Goal: Transaction & Acquisition: Book appointment/travel/reservation

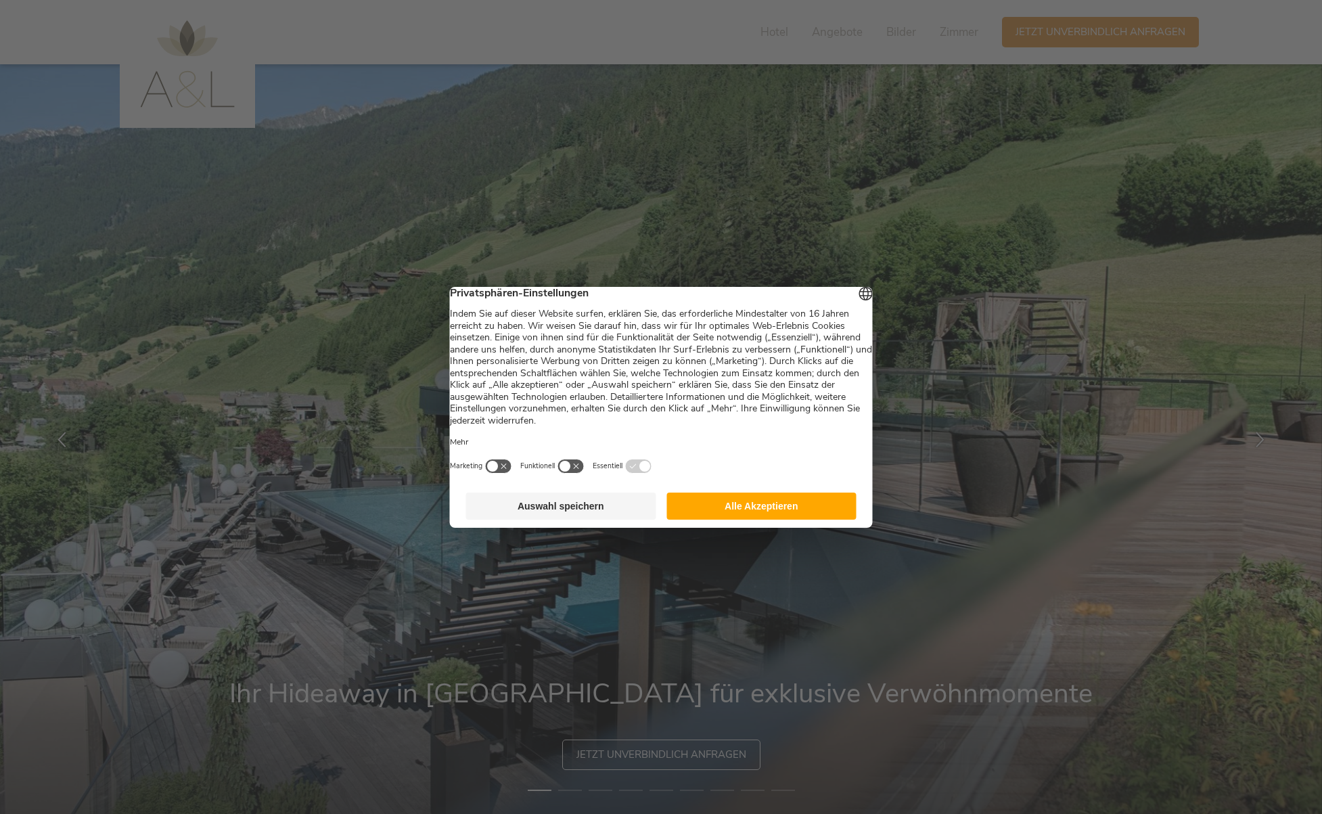
click at [779, 517] on button "Alle Akzeptieren" at bounding box center [761, 506] width 190 height 27
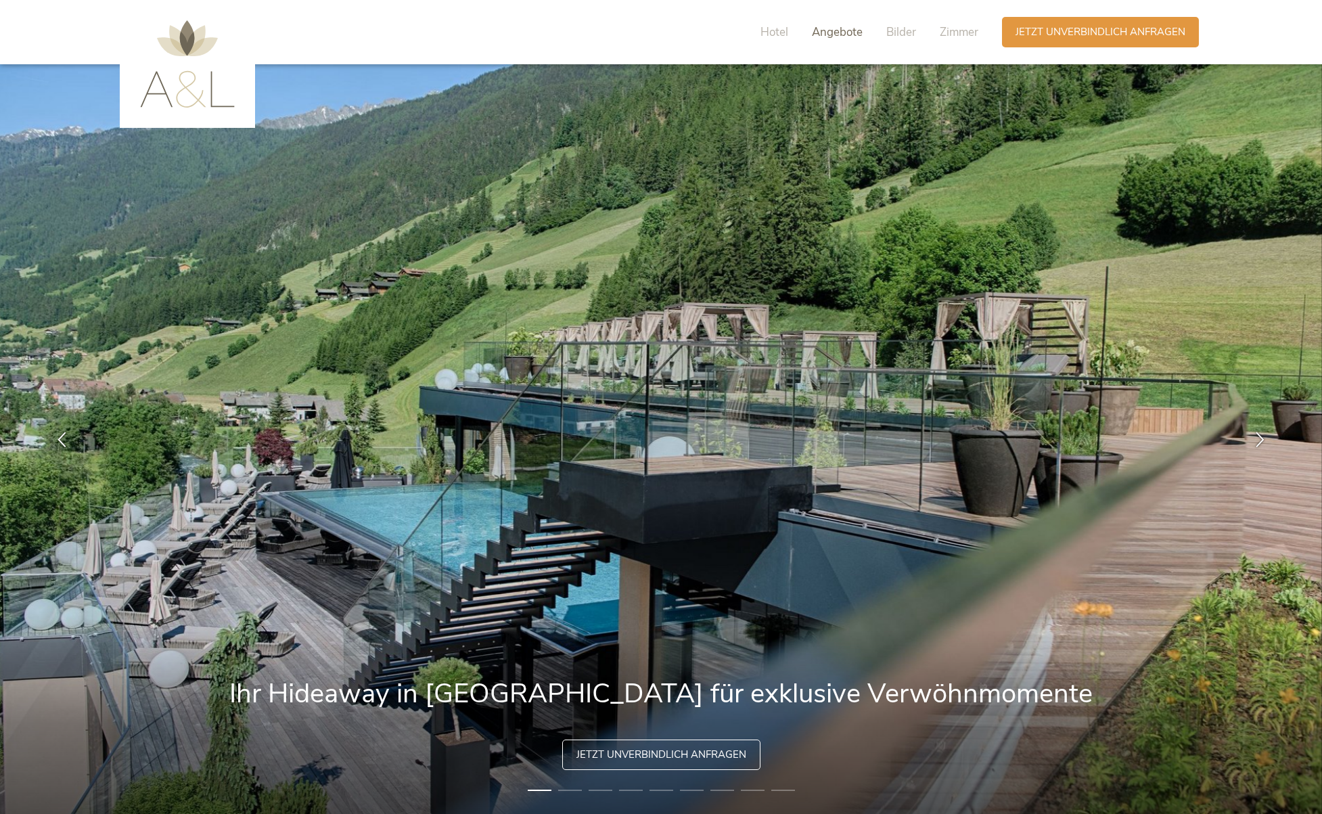
click at [842, 28] on span "Angebote" at bounding box center [837, 32] width 51 height 16
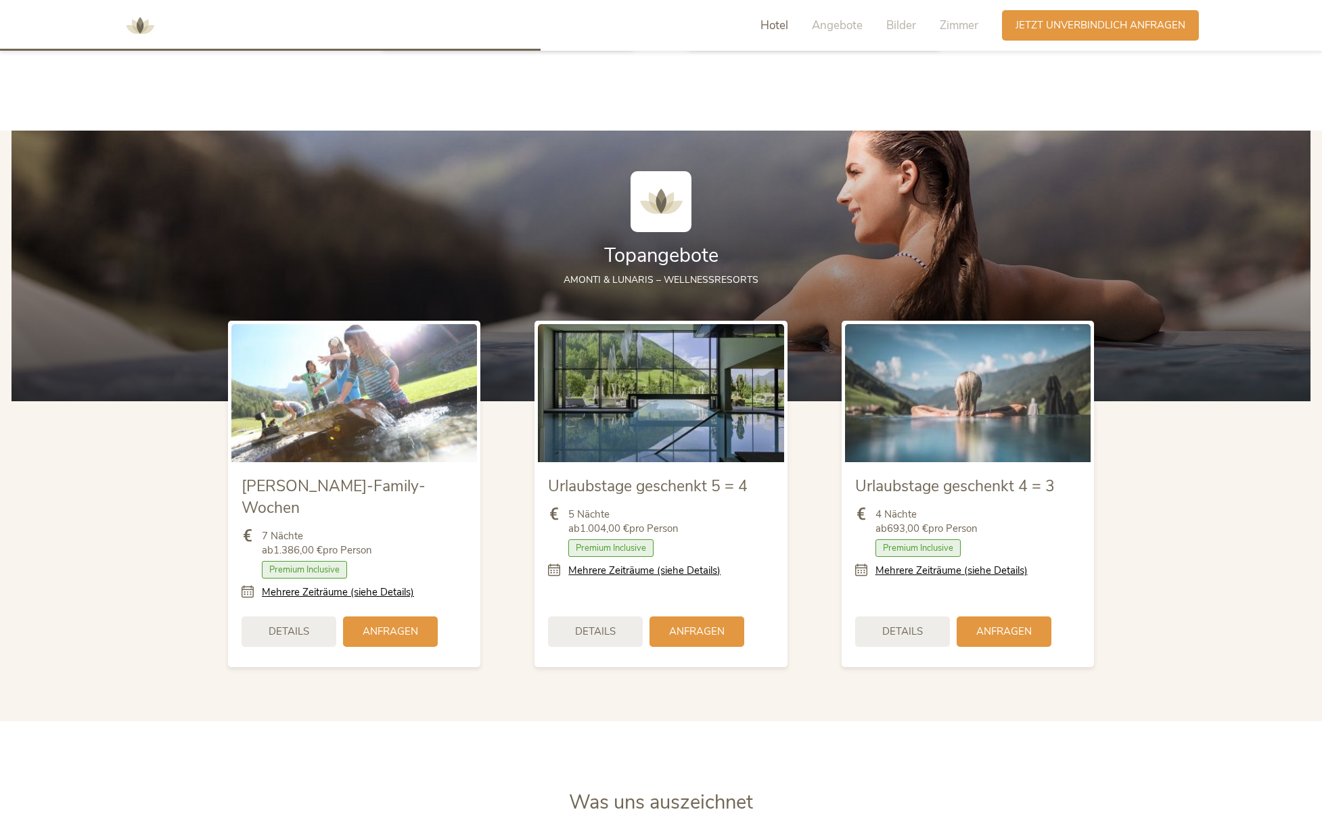
scroll to position [1664, 0]
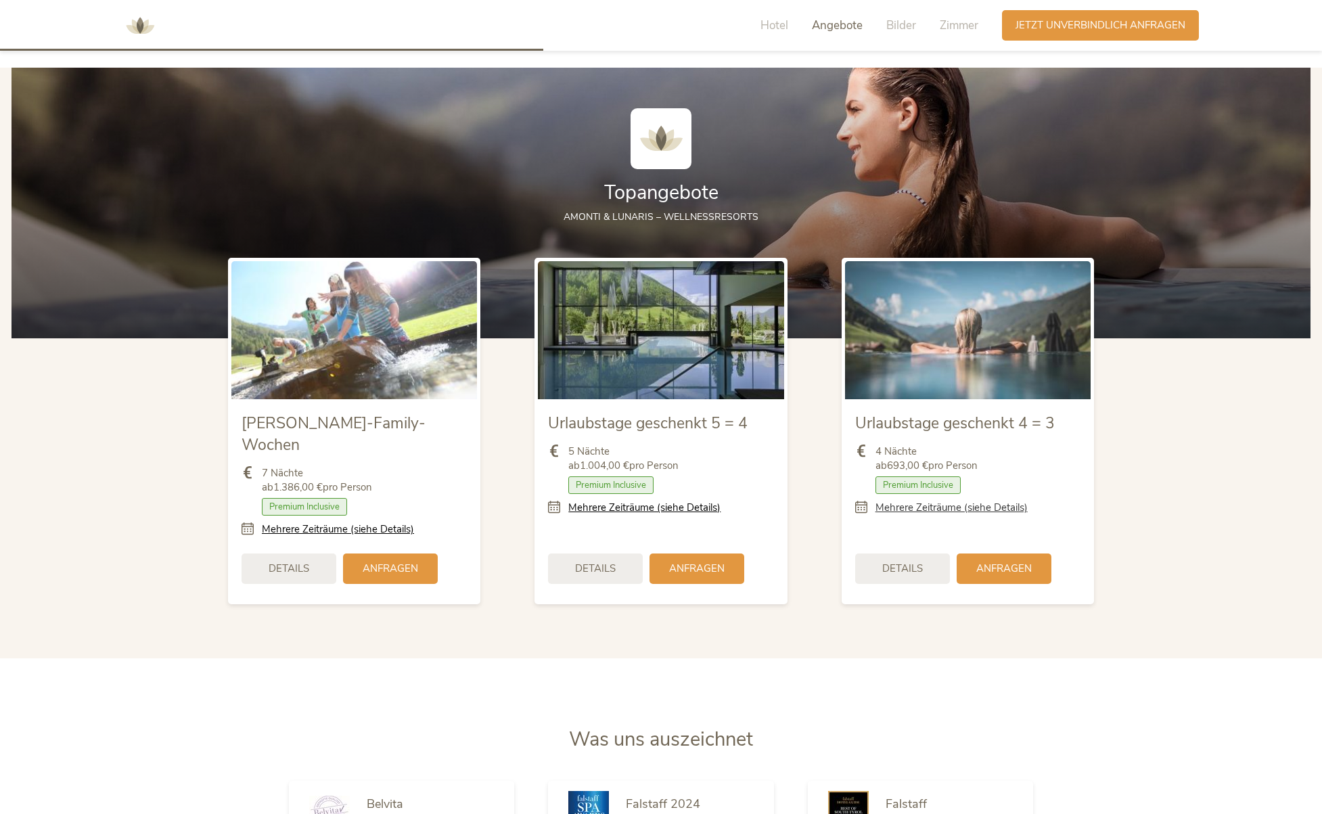
click at [928, 511] on link "Mehrere Zeiträume (siehe Details)" at bounding box center [952, 508] width 152 height 14
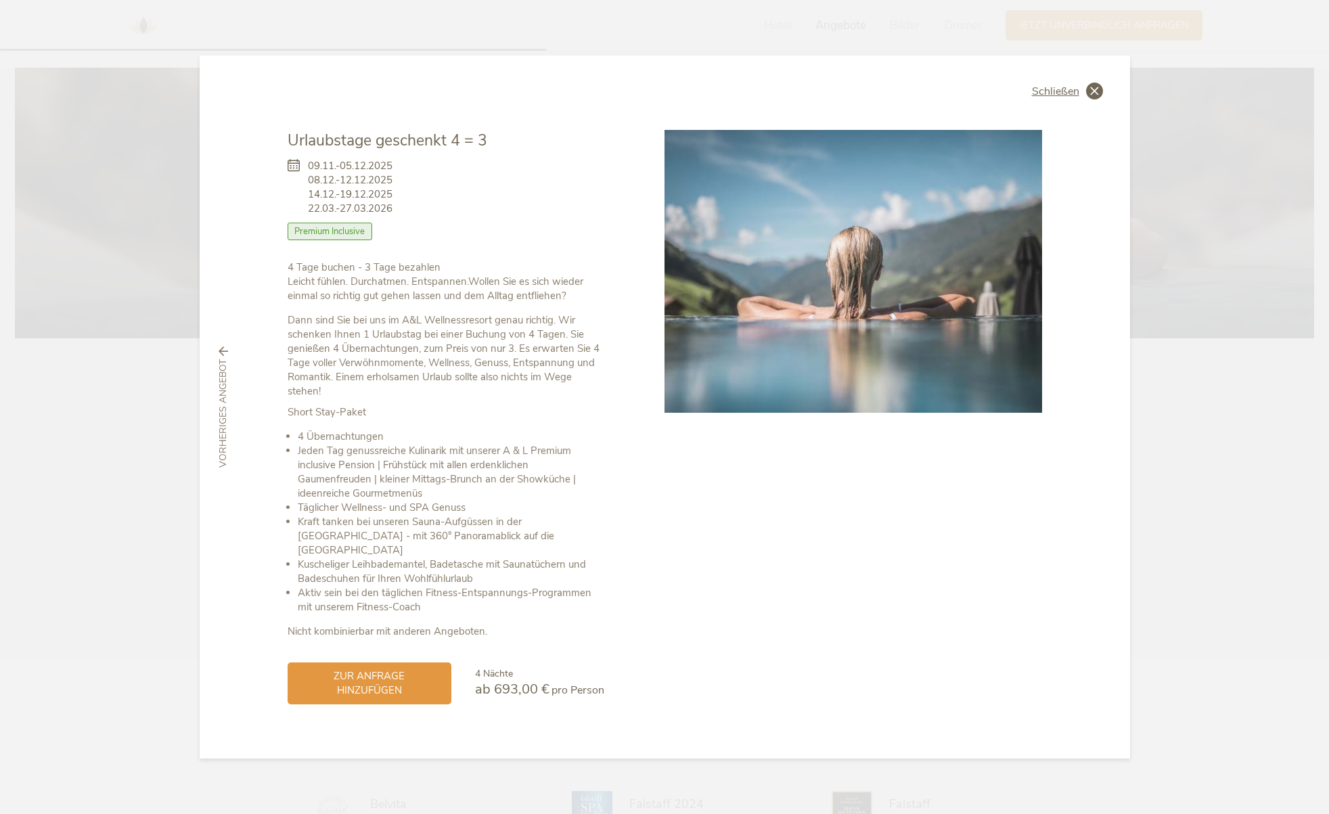
click at [1058, 97] on span "Schließen" at bounding box center [1055, 91] width 47 height 11
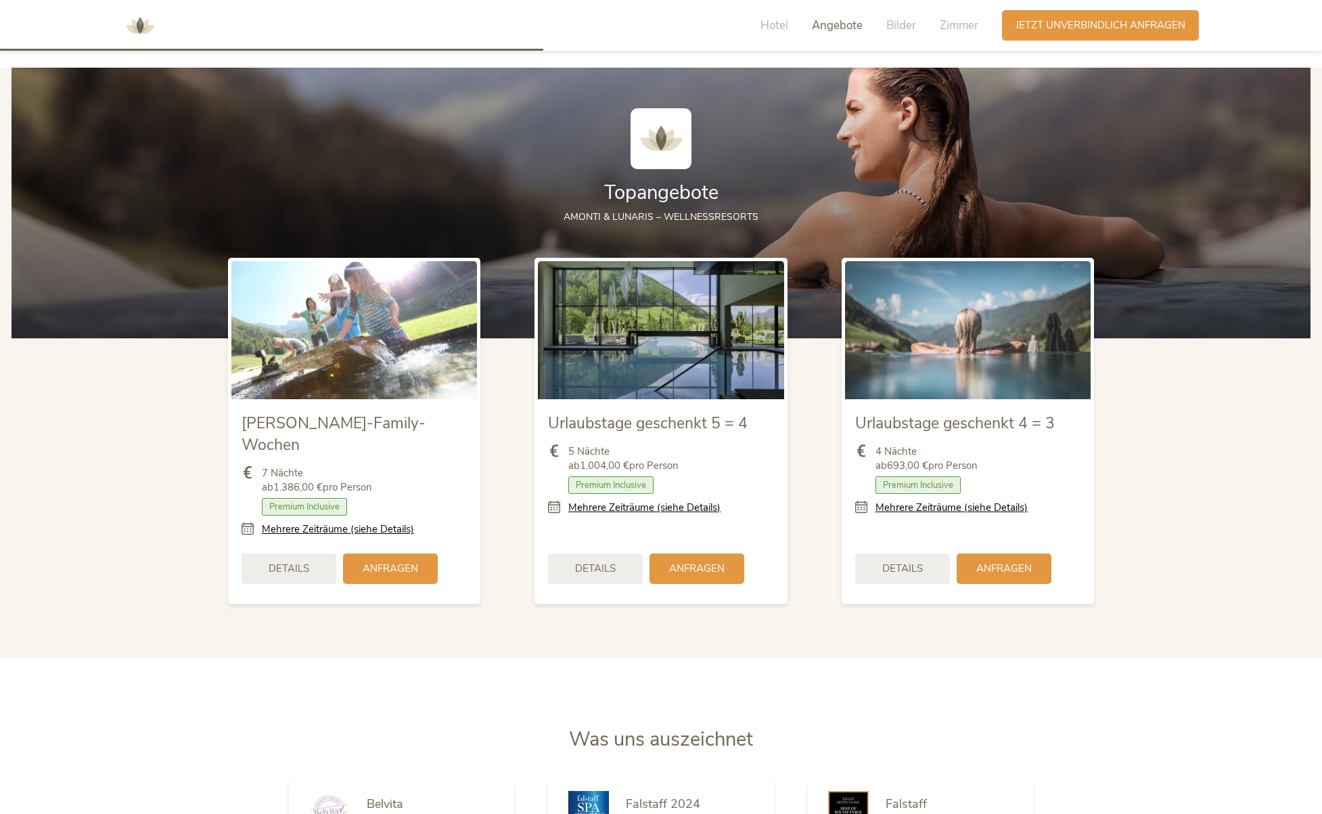
click at [955, 505] on link "Mehrere Zeiträume (siehe Details)" at bounding box center [952, 508] width 152 height 14
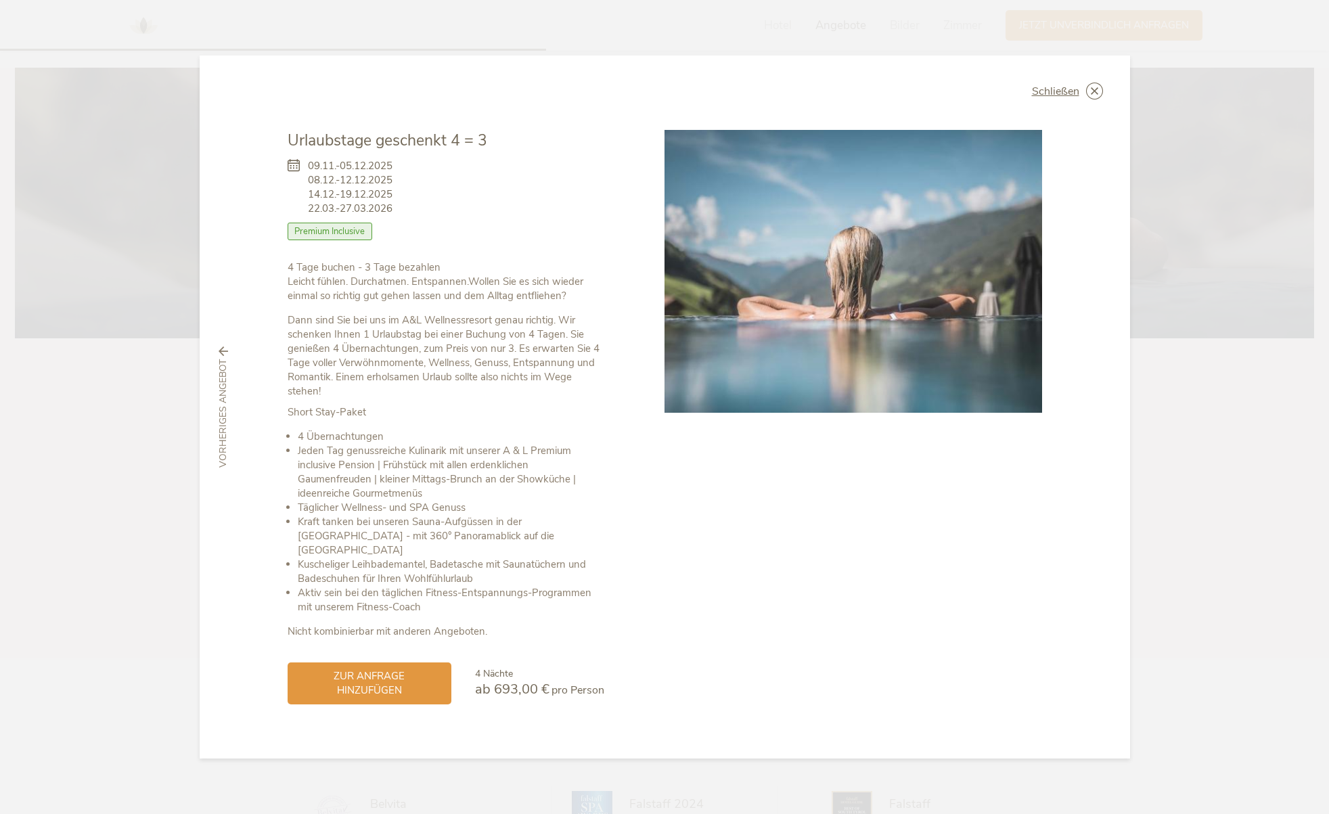
click at [955, 509] on div at bounding box center [853, 417] width 378 height 574
click at [1059, 93] on span "Schließen" at bounding box center [1055, 91] width 47 height 11
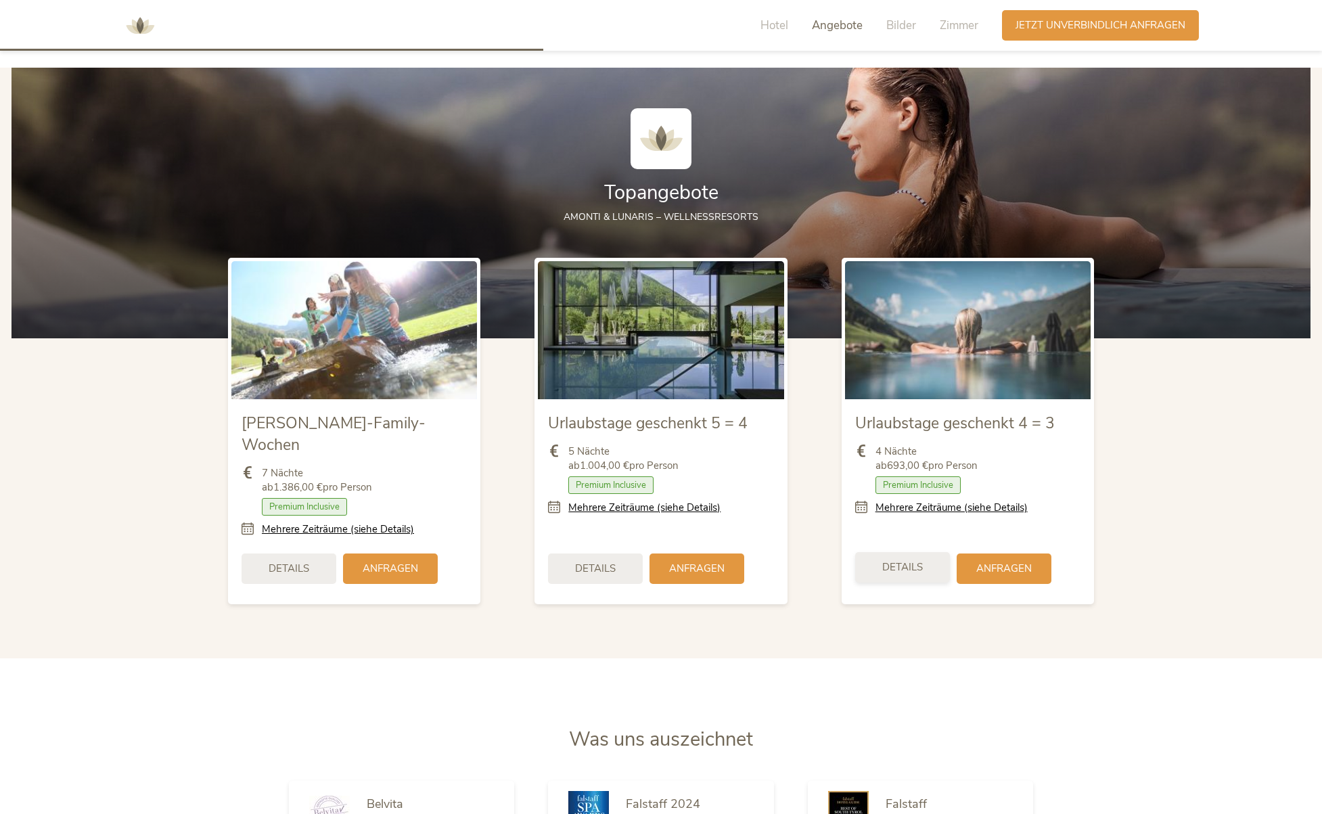
click at [902, 554] on div "Details" at bounding box center [902, 567] width 95 height 30
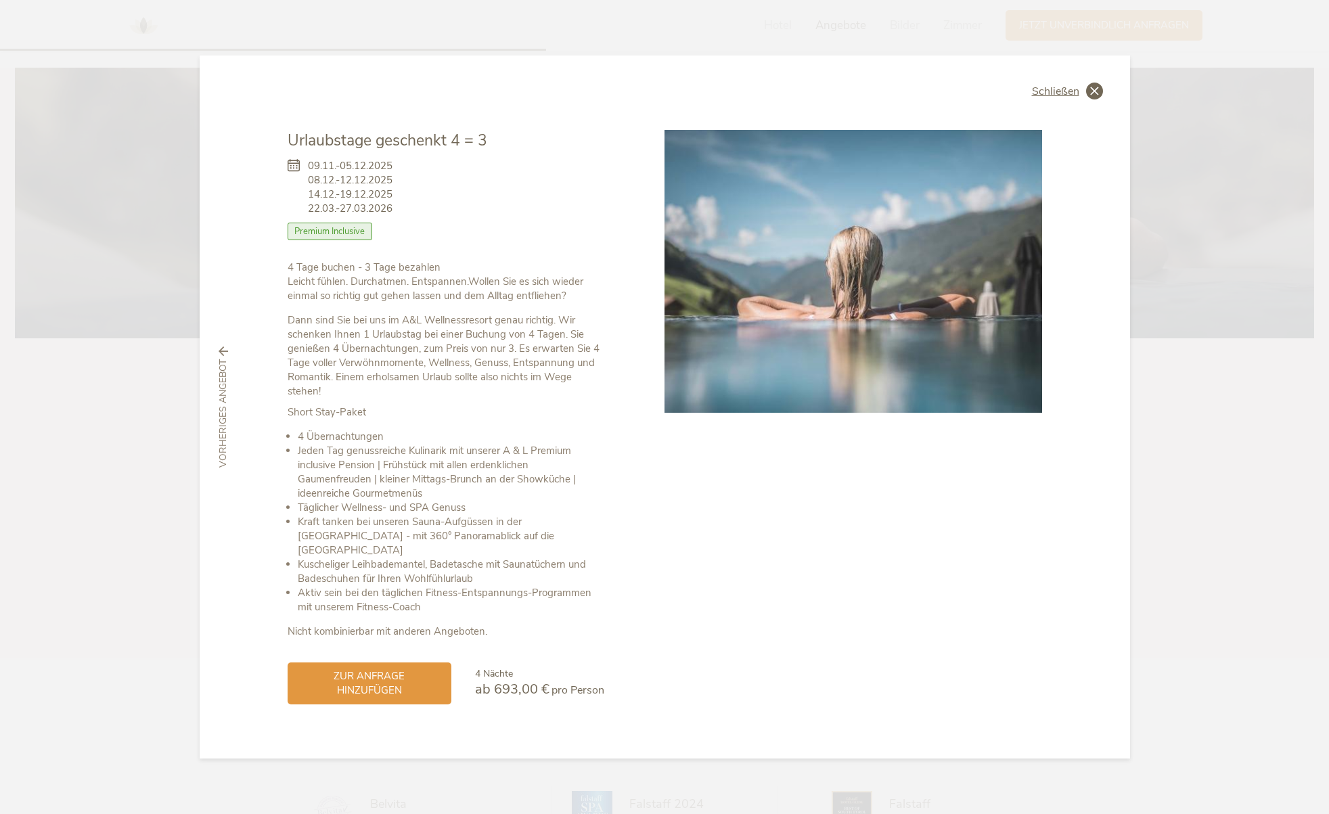
click at [1055, 97] on span "Schließen" at bounding box center [1055, 91] width 47 height 11
